Goal: Information Seeking & Learning: Understand process/instructions

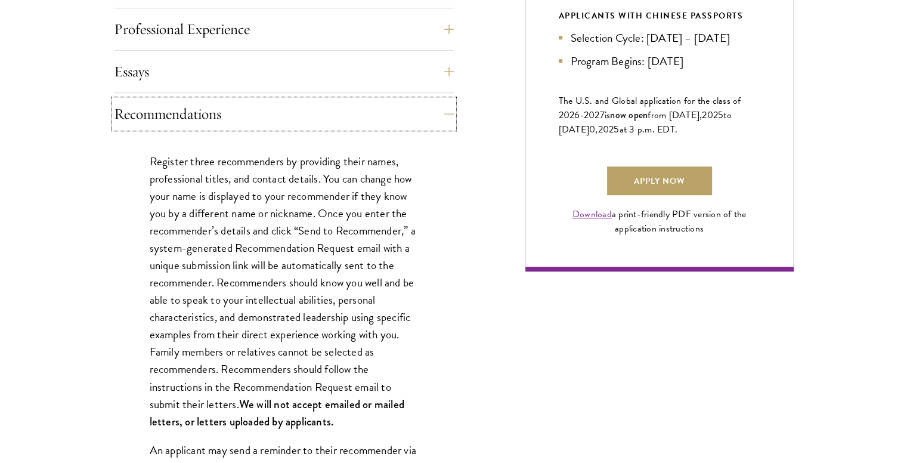
scroll to position [1436, 0]
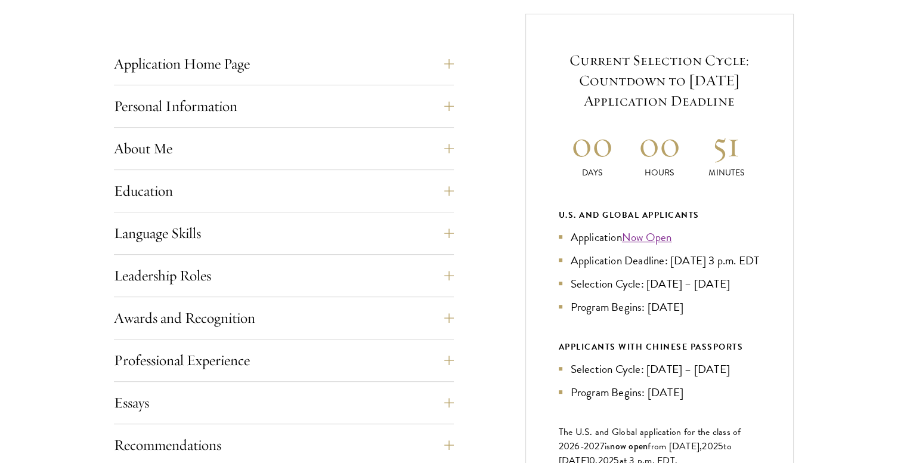
scroll to position [469, 0]
click at [202, 115] on button "Personal Information" at bounding box center [293, 105] width 340 height 29
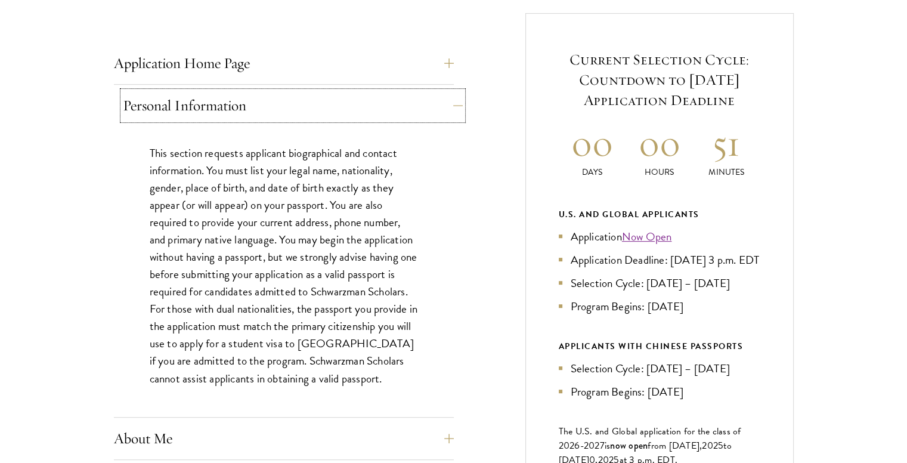
scroll to position [670, 0]
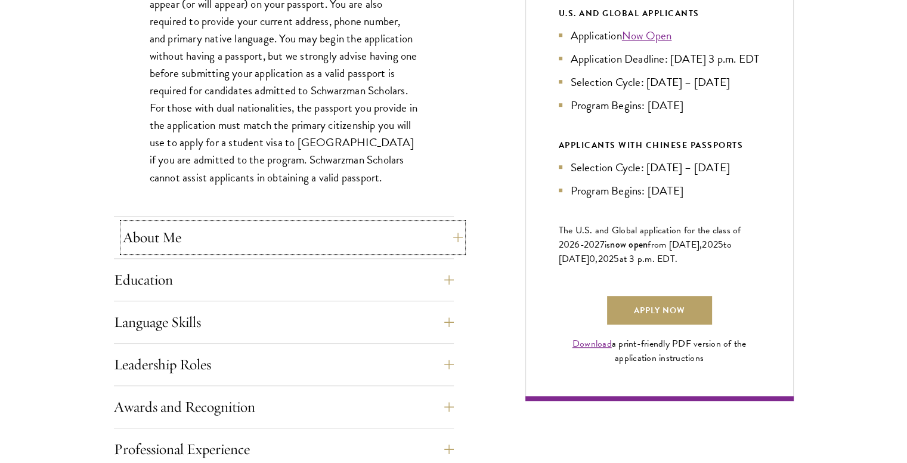
click at [172, 250] on button "About Me" at bounding box center [293, 237] width 340 height 29
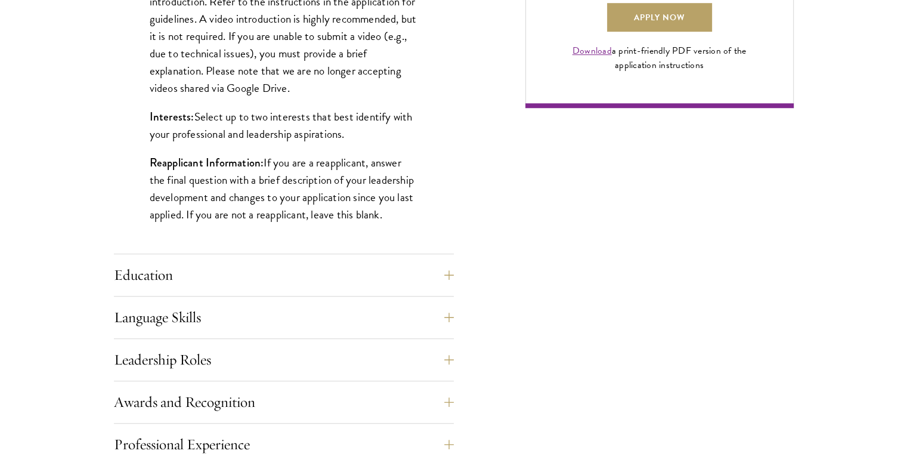
scroll to position [995, 0]
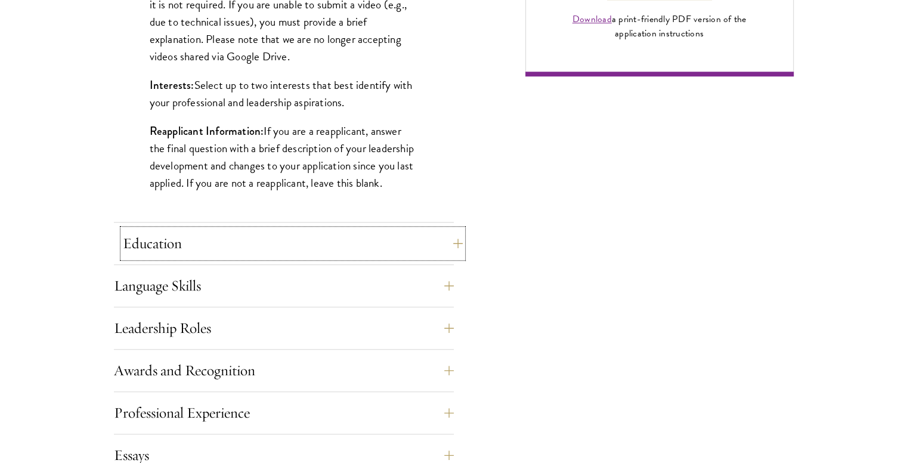
click at [274, 239] on button "Education" at bounding box center [293, 243] width 340 height 29
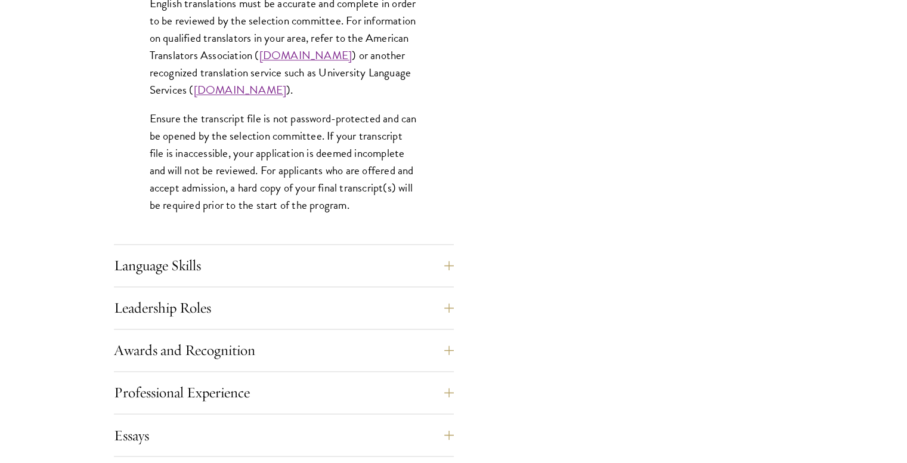
scroll to position [1858, 0]
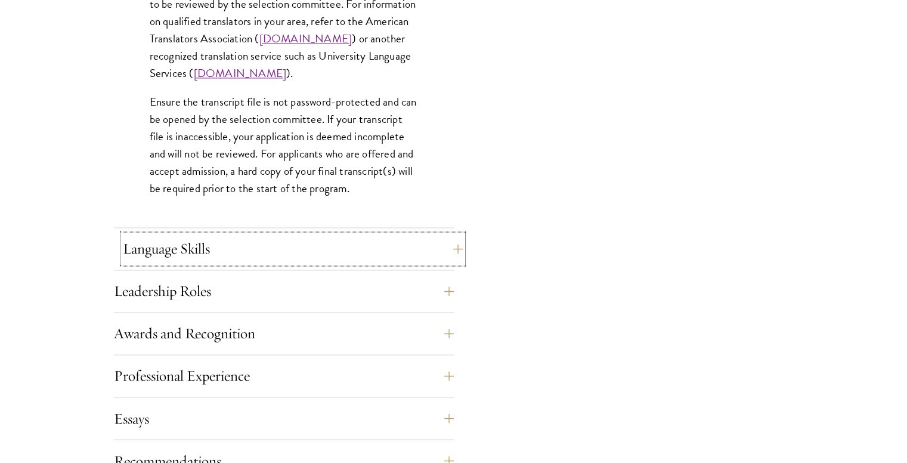
click at [172, 248] on button "Language Skills" at bounding box center [293, 248] width 340 height 29
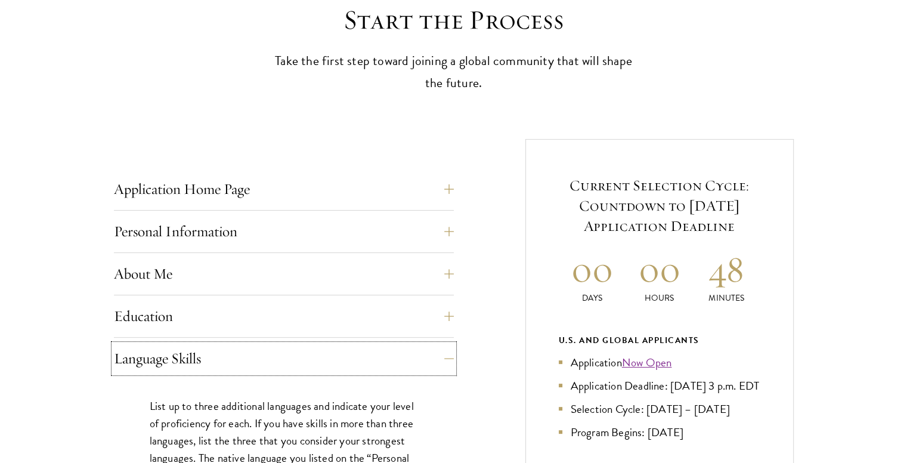
scroll to position [364, 0]
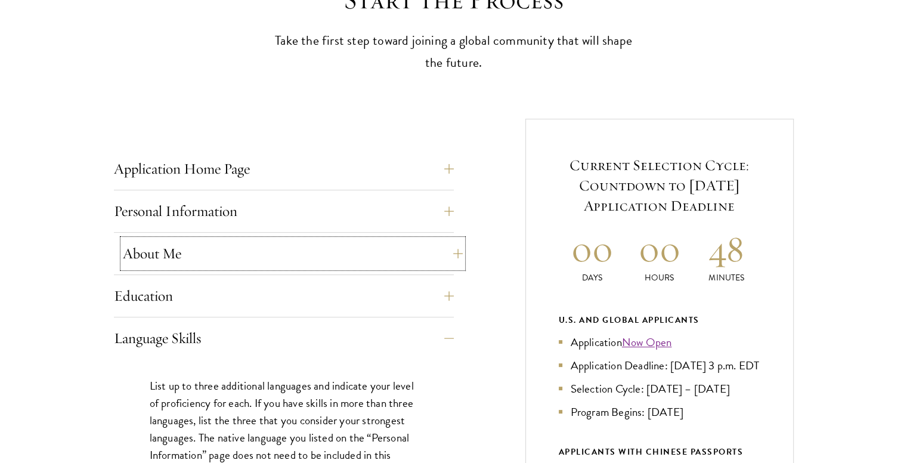
click at [265, 246] on button "About Me" at bounding box center [293, 253] width 340 height 29
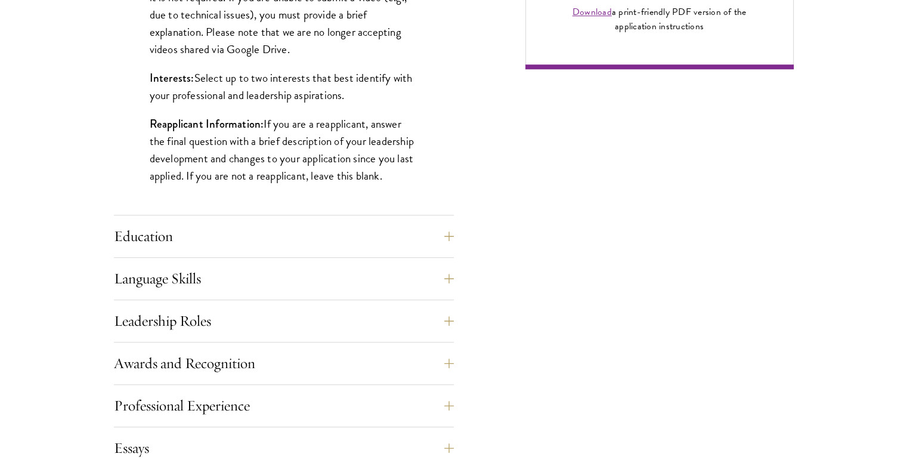
scroll to position [1003, 0]
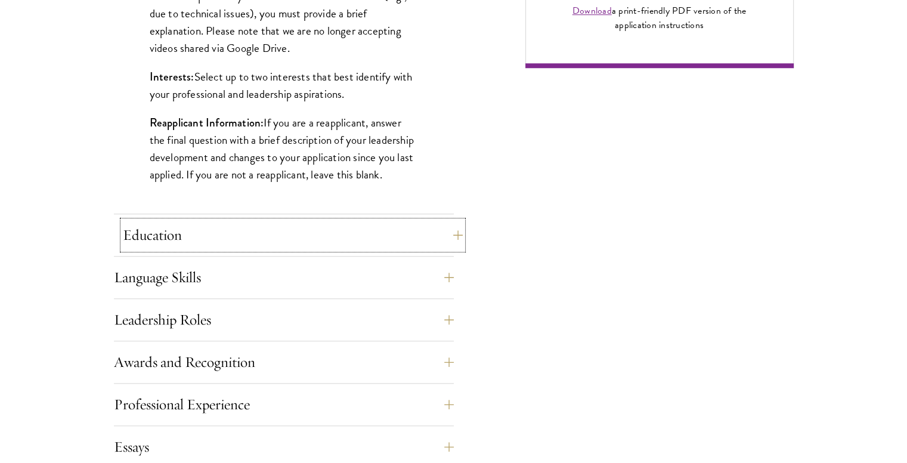
click at [237, 241] on button "Education" at bounding box center [293, 235] width 340 height 29
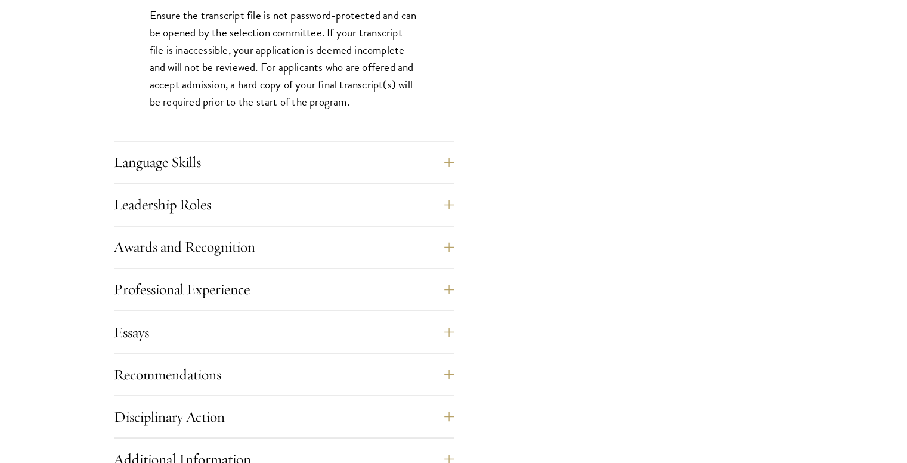
scroll to position [1957, 0]
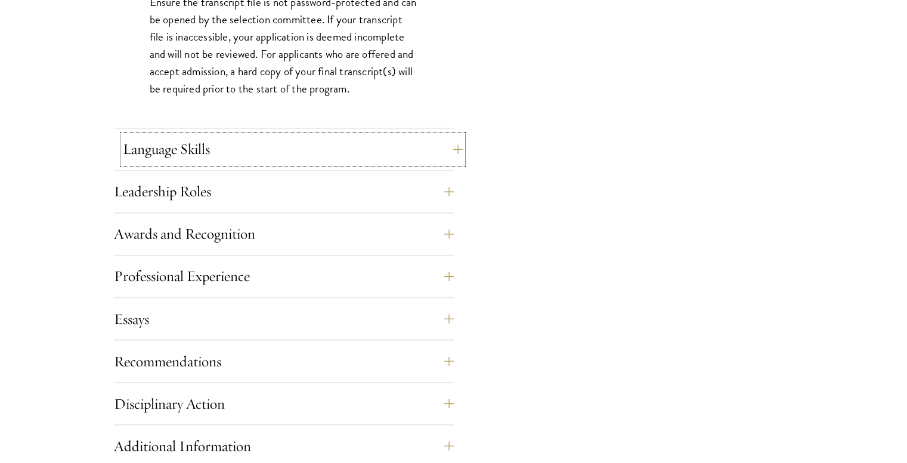
click at [191, 150] on button "Language Skills" at bounding box center [293, 149] width 340 height 29
